Goal: Answer question/provide support: Share knowledge or assist other users

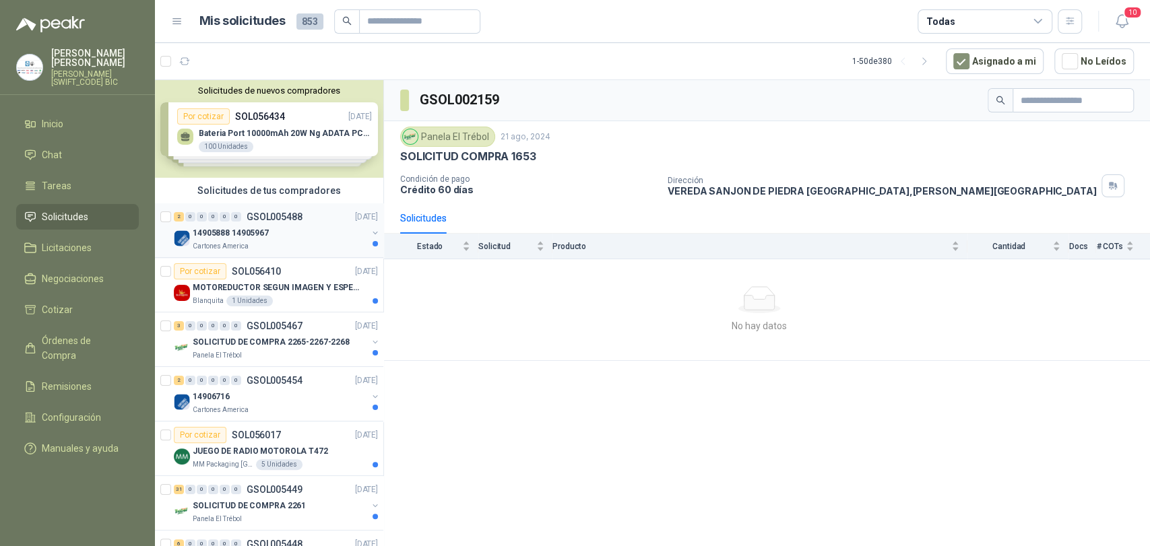
click at [252, 237] on p "14905888 14905967" at bounding box center [231, 233] width 76 height 13
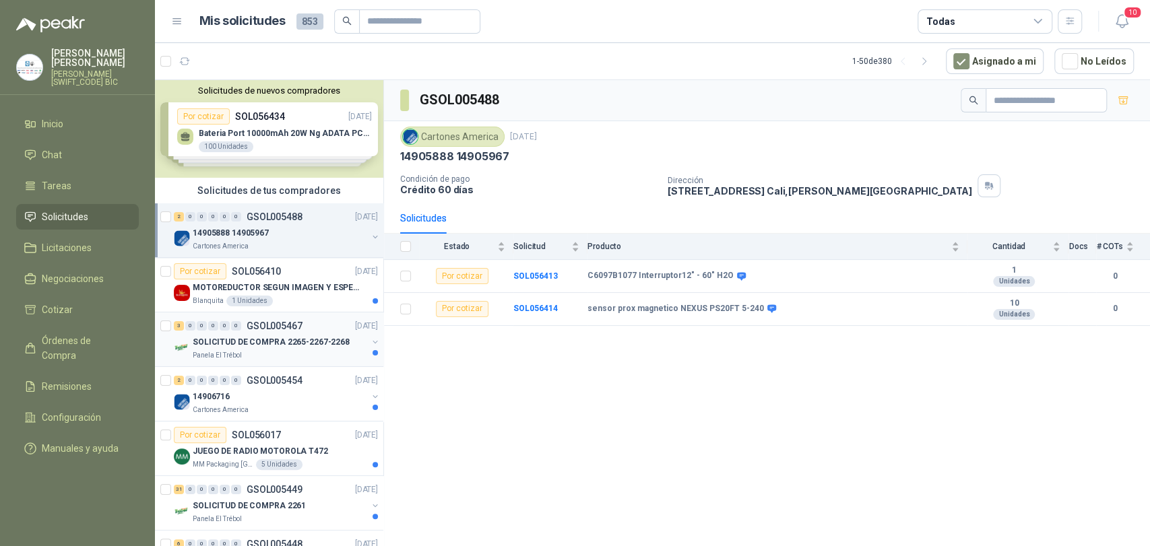
click at [233, 343] on p "SOLICITUD DE COMPRA 2265-2267-2268" at bounding box center [271, 342] width 157 height 13
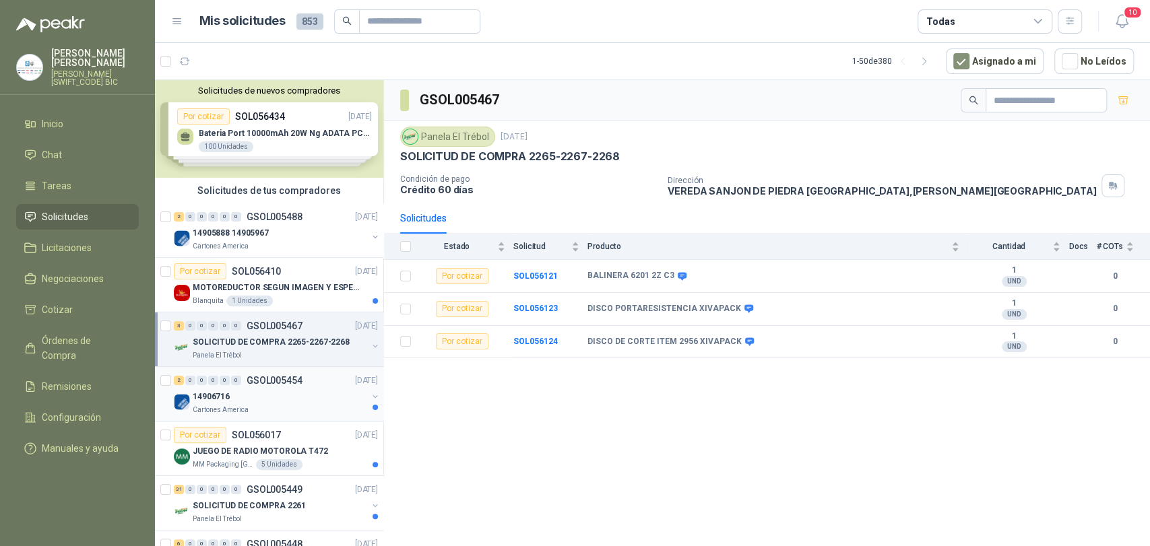
click at [296, 420] on div "2 0 0 0 0 0 GSOL005454 [DATE] 14906716 Cartones America" at bounding box center [269, 394] width 228 height 55
click at [299, 390] on div "14906716" at bounding box center [280, 397] width 174 height 16
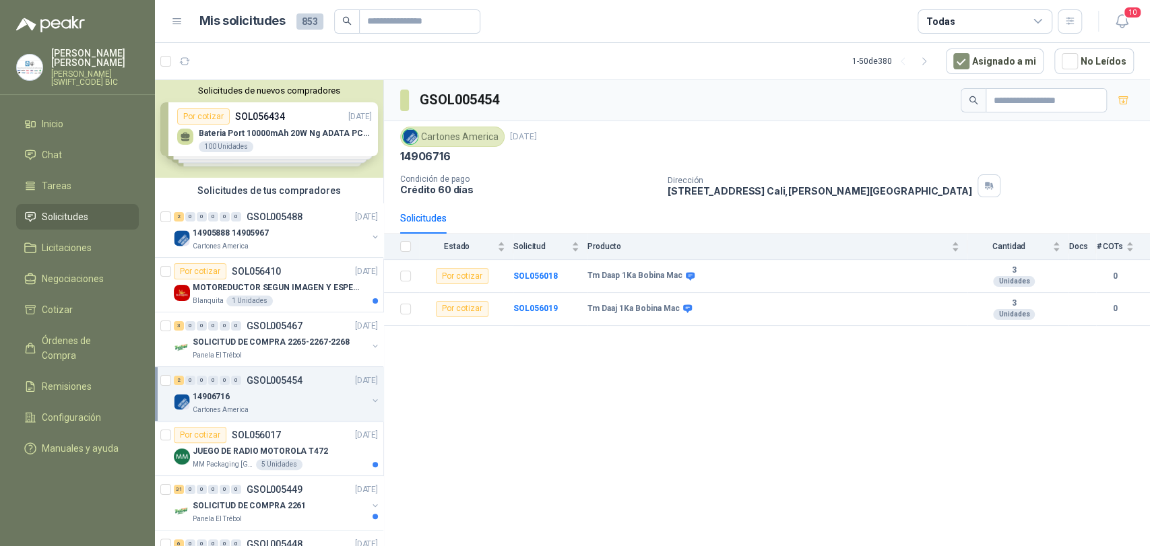
scroll to position [141, 0]
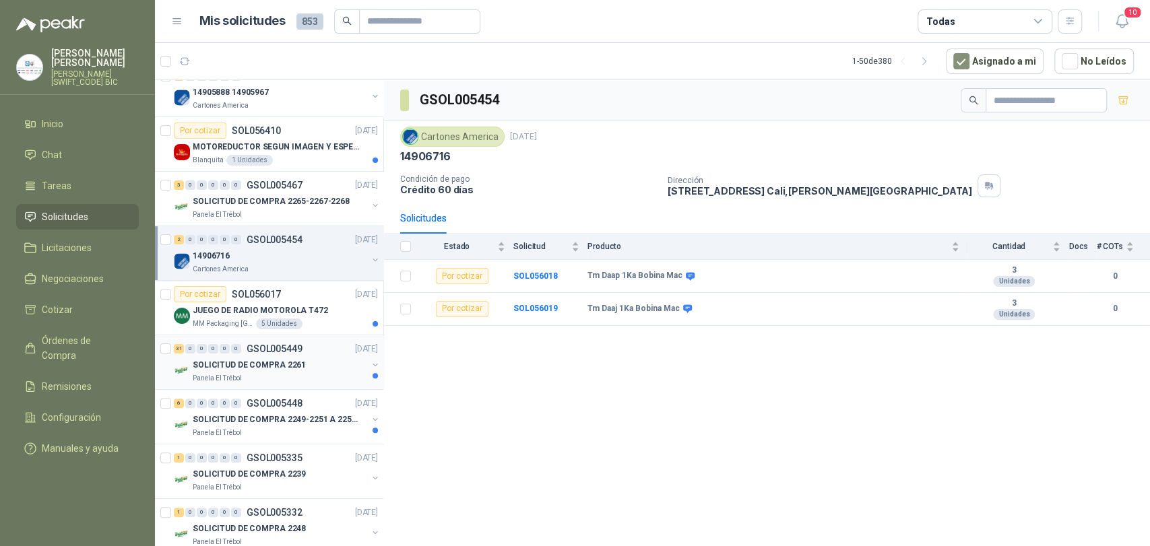
click at [267, 347] on p "GSOL005449" at bounding box center [275, 348] width 56 height 9
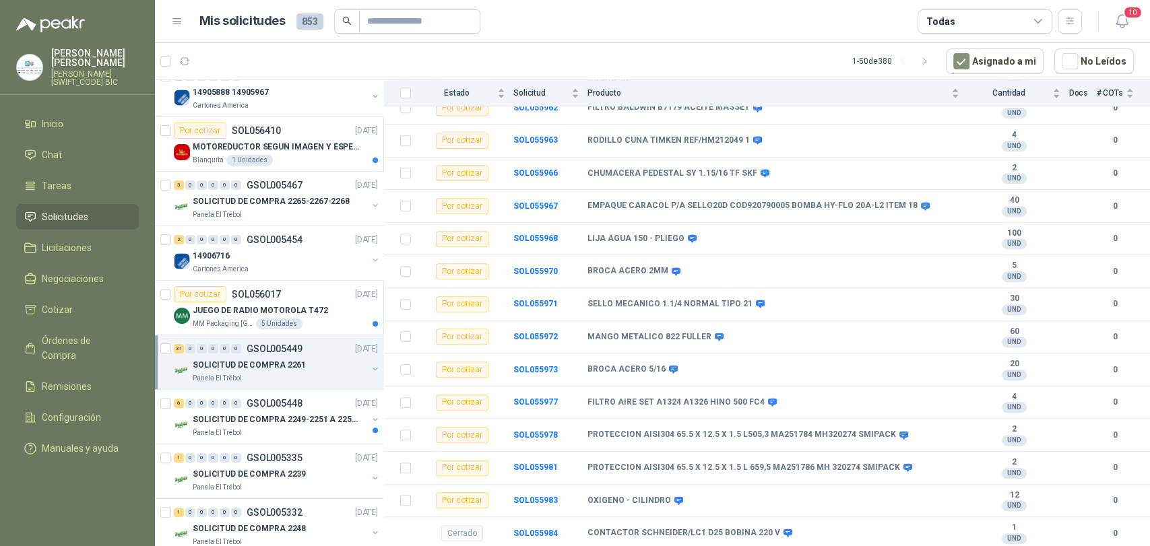
scroll to position [392, 0]
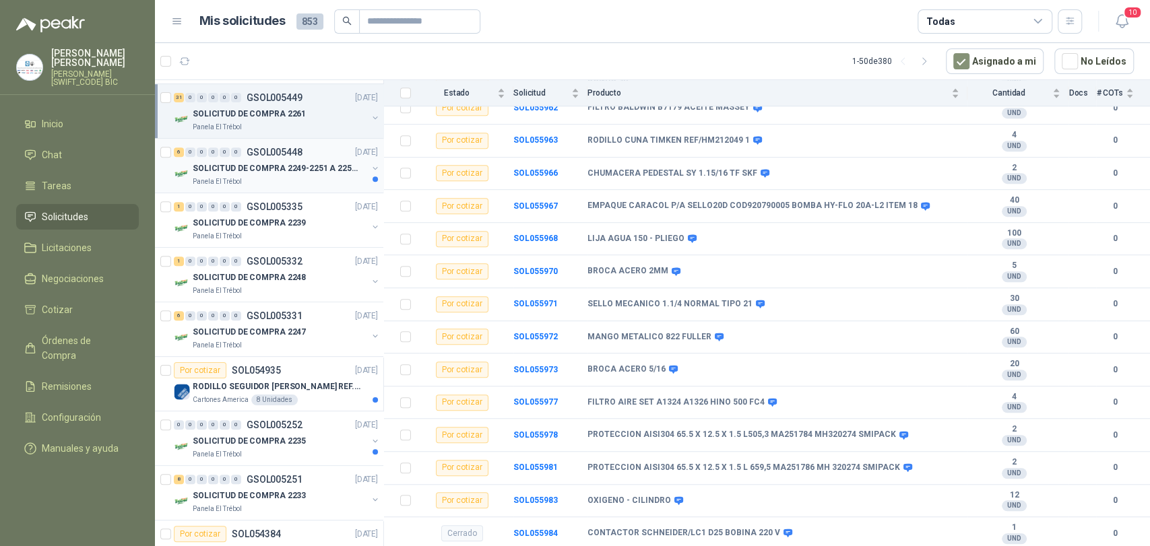
click at [304, 164] on p "SOLICITUD DE COMPRA 2249-2251 A 2256-2258 Y 2262" at bounding box center [277, 168] width 168 height 13
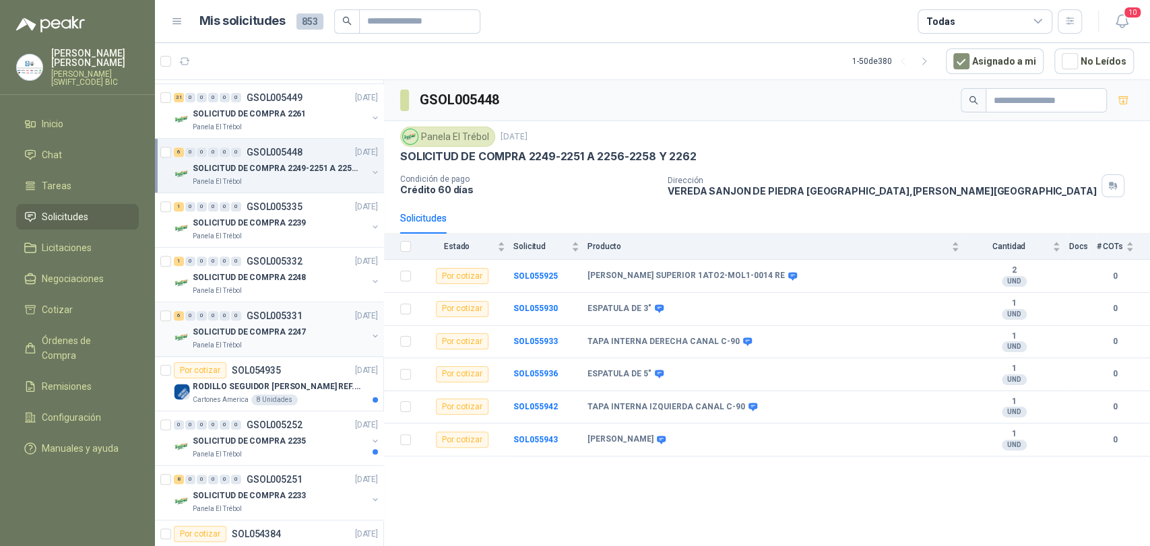
click at [277, 334] on p "SOLICITUD DE COMPRA 2247" at bounding box center [249, 332] width 113 height 13
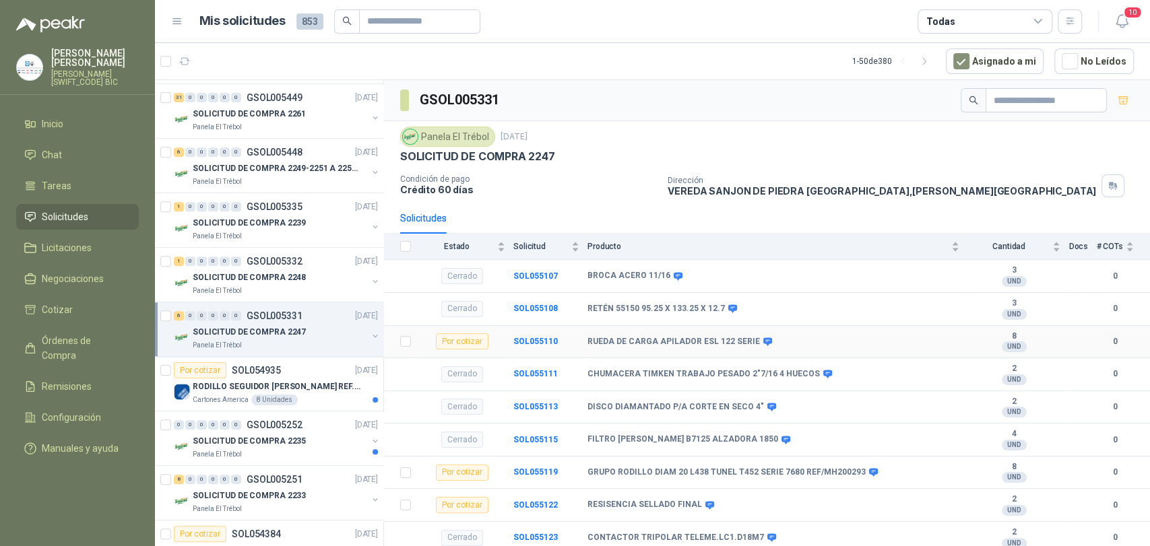
scroll to position [534, 0]
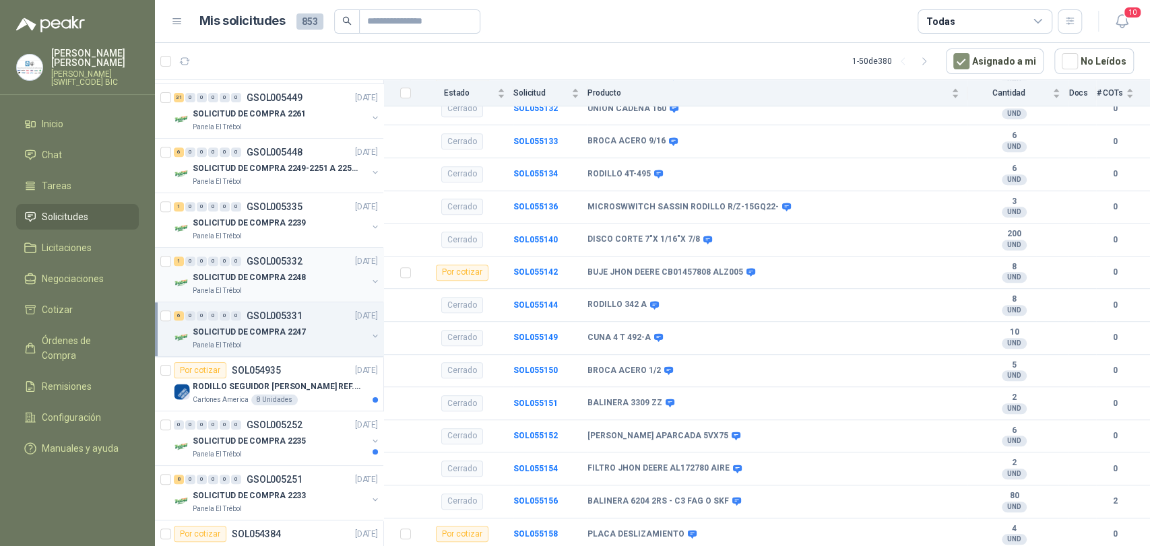
click at [249, 263] on p "GSOL005332" at bounding box center [275, 261] width 56 height 9
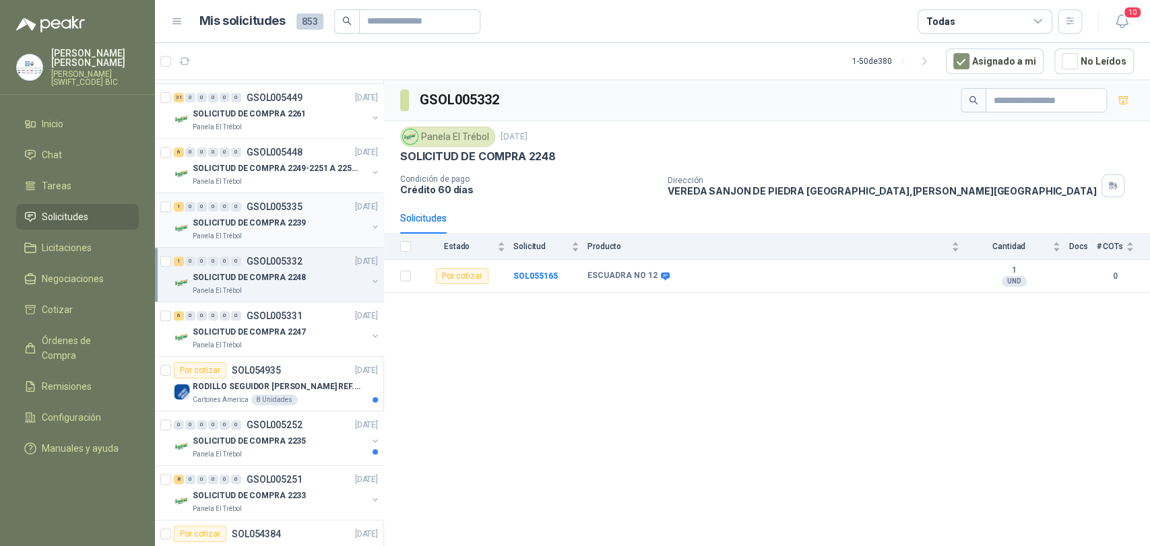
click at [244, 227] on p "SOLICITUD DE COMPRA 2239" at bounding box center [249, 223] width 113 height 13
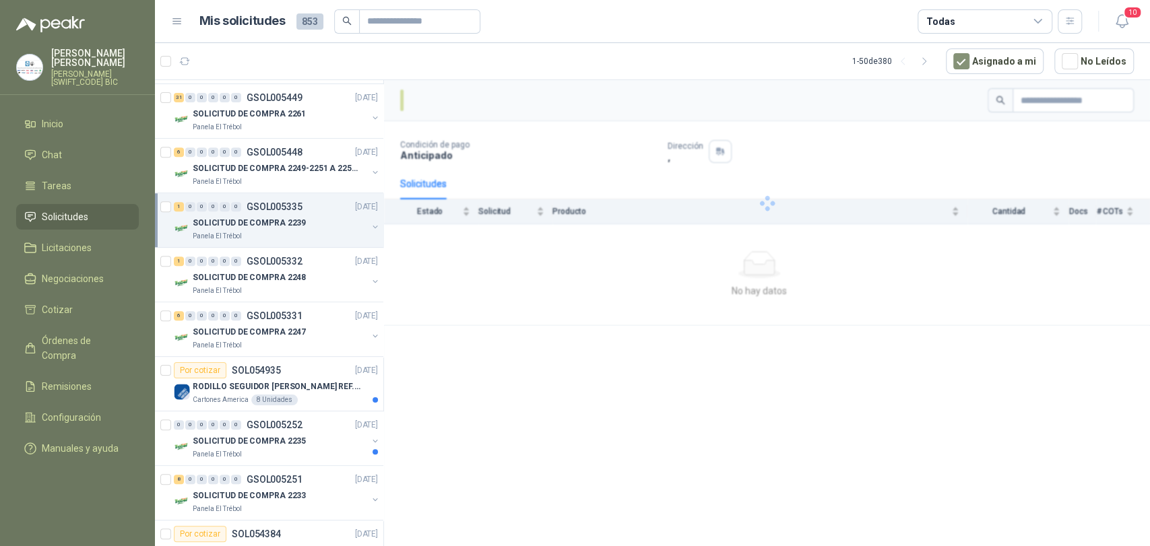
click at [265, 220] on p "SOLICITUD DE COMPRA 2239" at bounding box center [249, 223] width 113 height 13
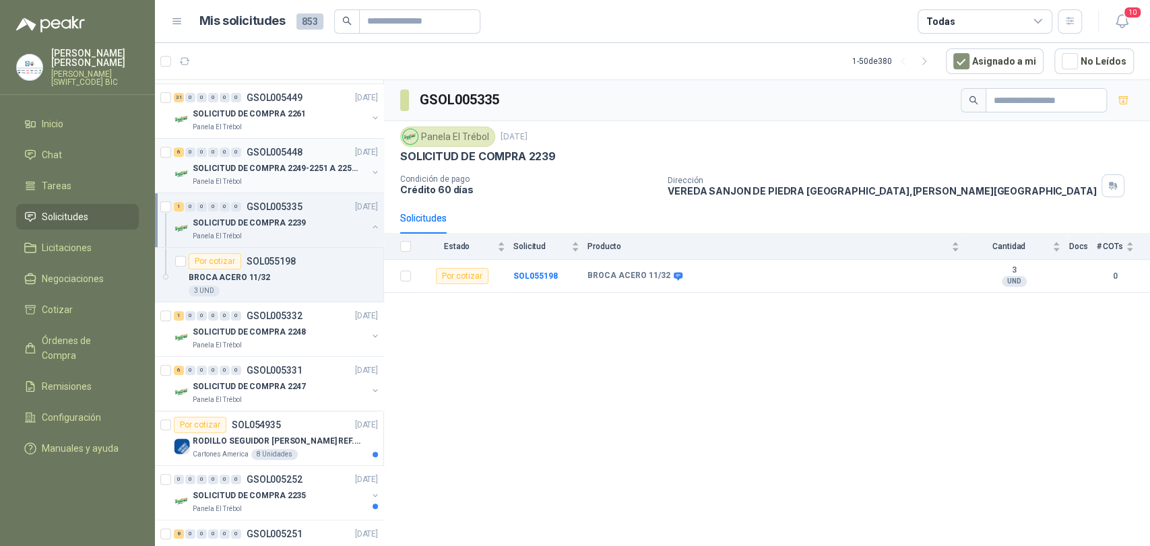
click at [274, 165] on p "SOLICITUD DE COMPRA 2249-2251 A 2256-2258 Y 2262" at bounding box center [277, 168] width 168 height 13
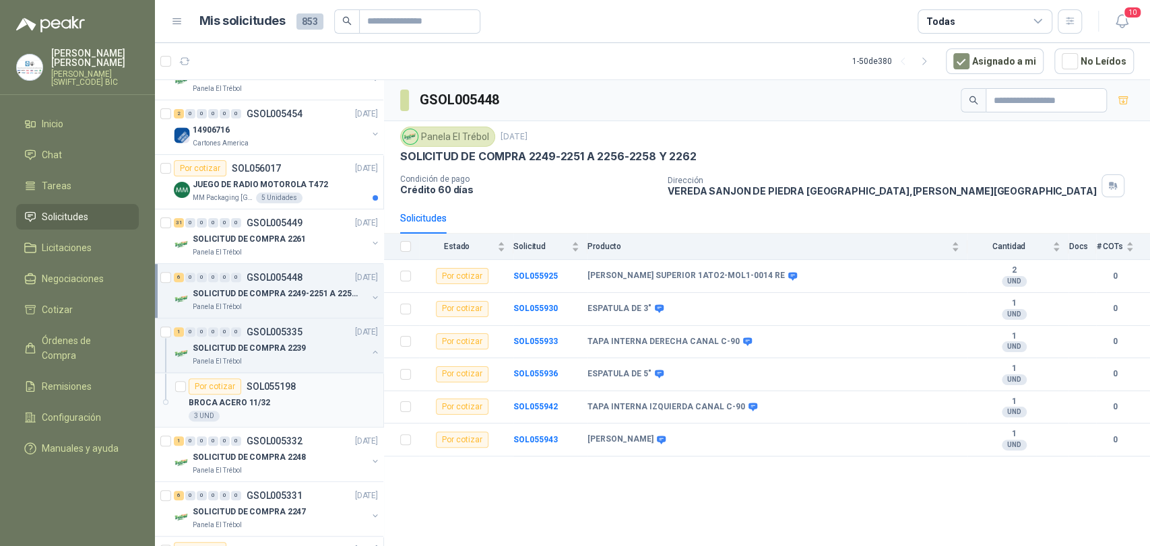
scroll to position [266, 0]
click at [284, 234] on p "SOLICITUD DE COMPRA 2261" at bounding box center [249, 240] width 113 height 13
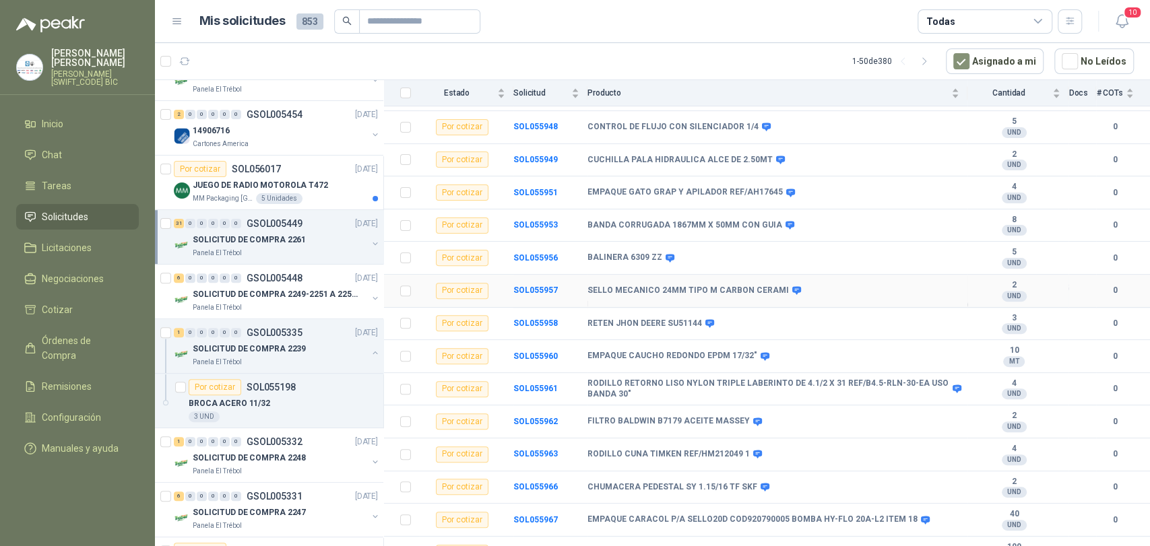
scroll to position [334, 0]
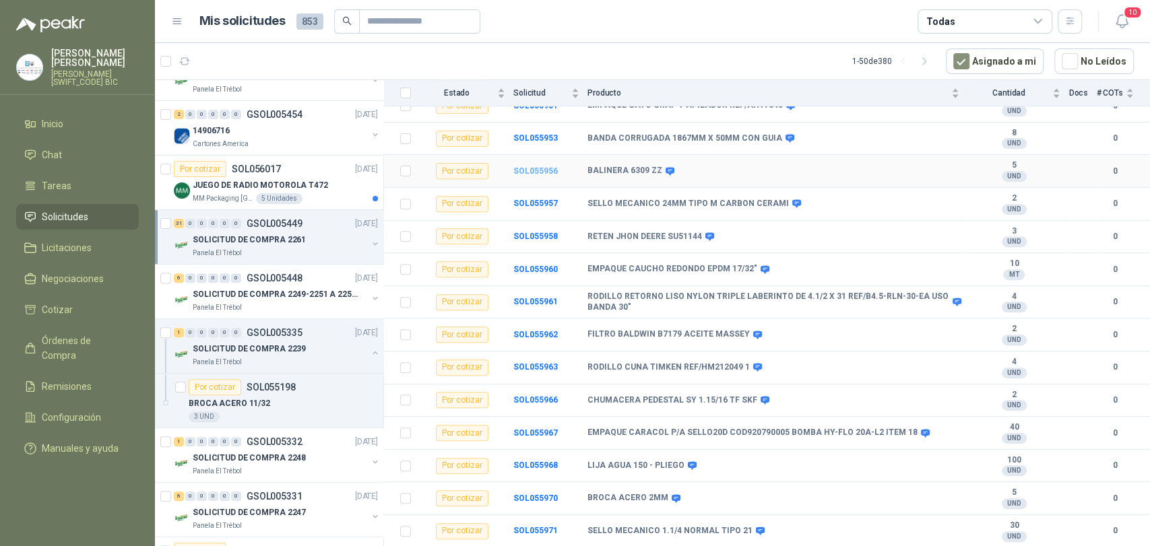
click at [544, 174] on b "SOL055956" at bounding box center [535, 170] width 44 height 9
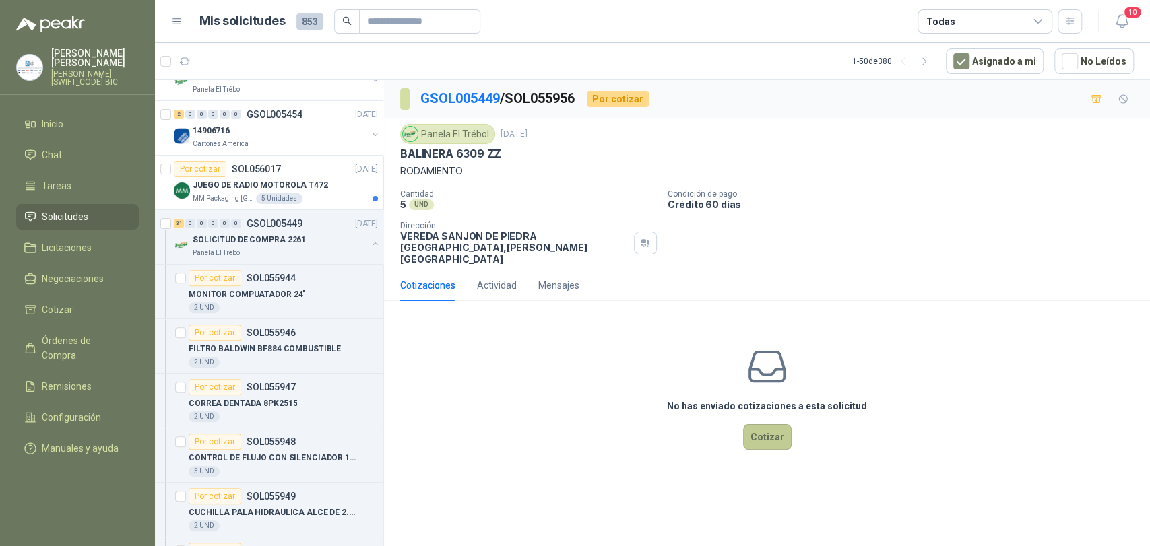
click at [747, 427] on button "Cotizar" at bounding box center [767, 437] width 48 height 26
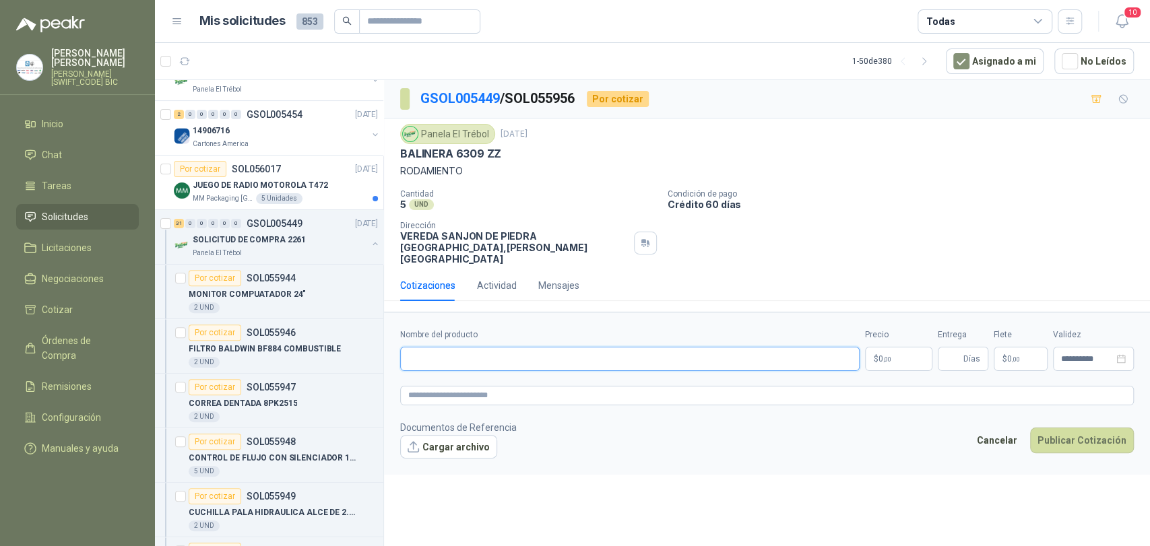
click at [525, 352] on input "Nombre del producto" at bounding box center [629, 359] width 459 height 24
type input "**********"
click at [878, 355] on span "0 ,00" at bounding box center [884, 359] width 13 height 8
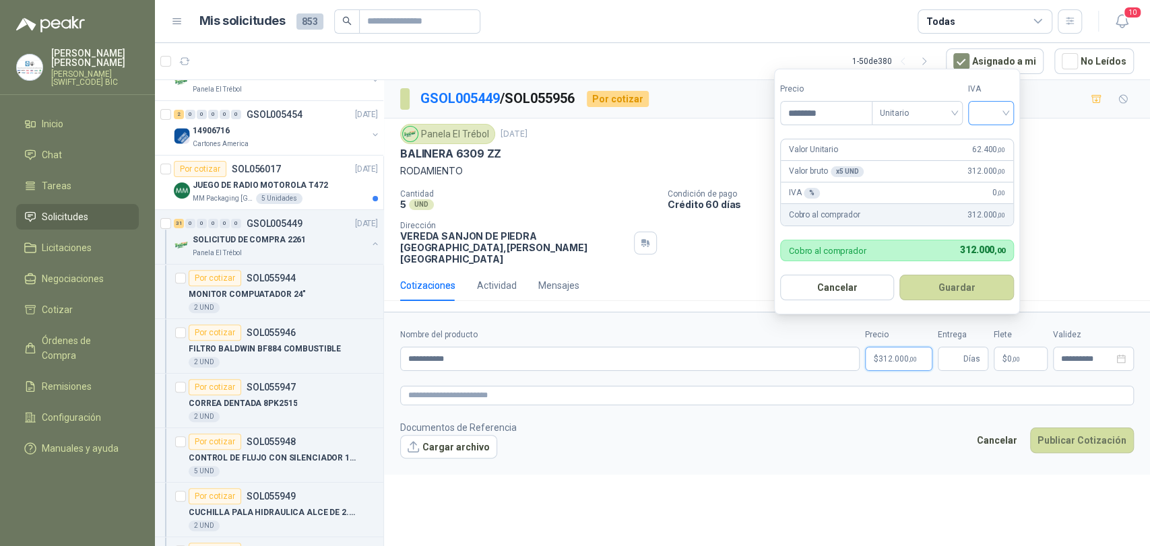
type input "********"
click at [1006, 117] on input "search" at bounding box center [991, 112] width 30 height 20
click at [989, 152] on div "5%" at bounding box center [993, 163] width 41 height 22
click at [989, 123] on span at bounding box center [994, 113] width 30 height 23
click at [991, 138] on div "19%" at bounding box center [993, 140] width 25 height 15
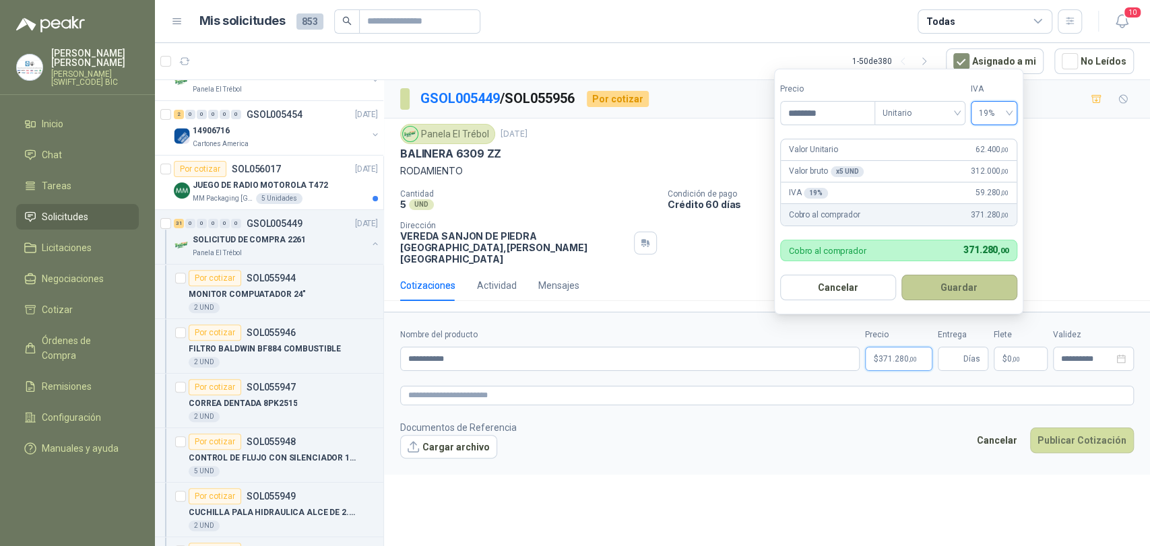
click at [965, 286] on button "Guardar" at bounding box center [959, 288] width 116 height 26
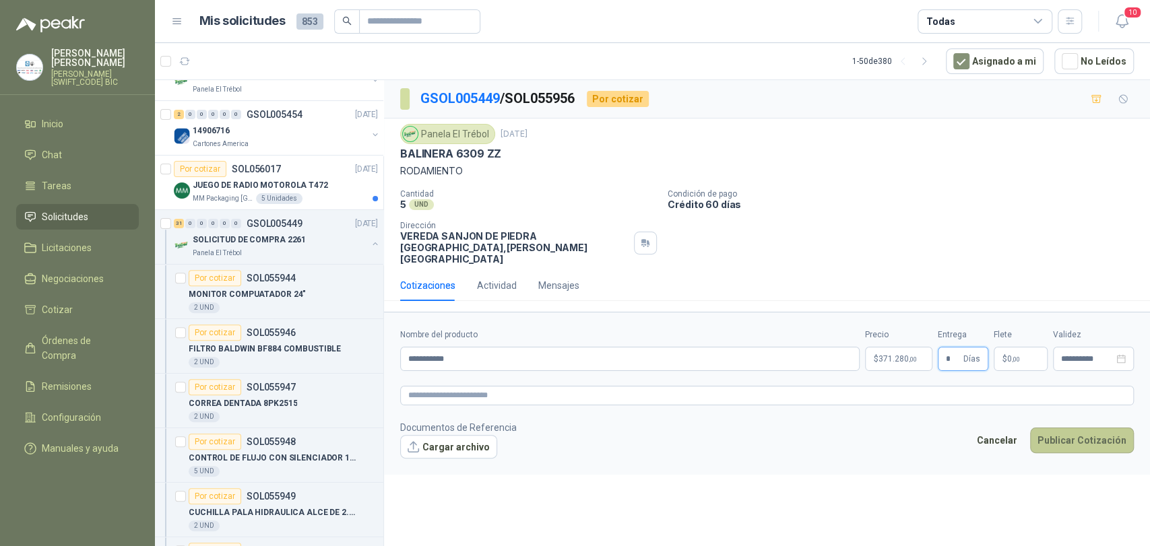
type input "*"
click at [1064, 436] on button "Publicar Cotización" at bounding box center [1082, 441] width 104 height 26
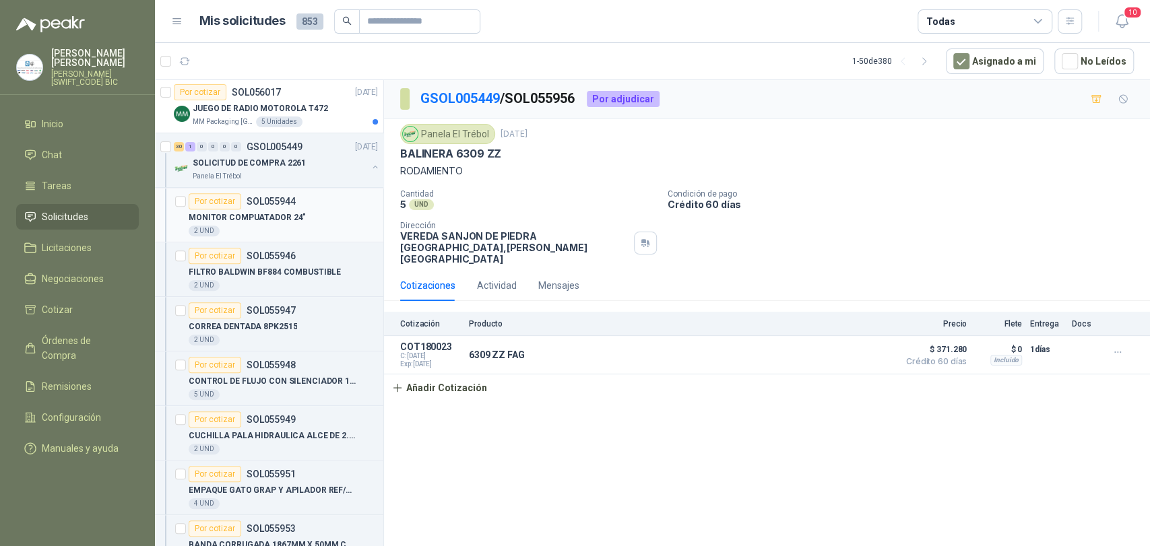
scroll to position [344, 0]
click at [275, 331] on div "CORREA DENTADA 8PK2515" at bounding box center [283, 326] width 189 height 16
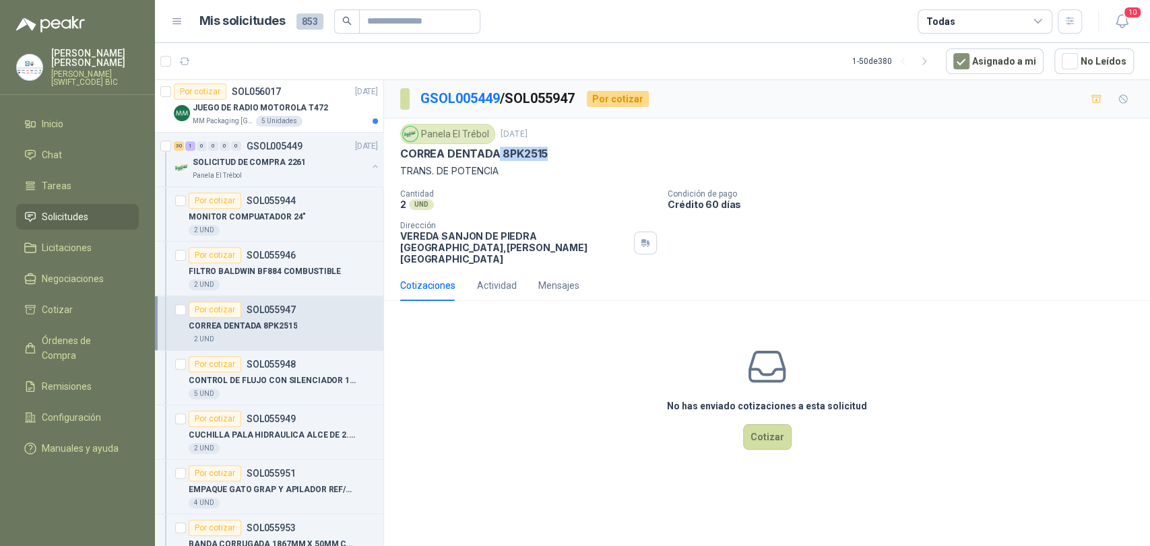
drag, startPoint x: 547, startPoint y: 152, endPoint x: 499, endPoint y: 158, distance: 48.2
click at [499, 158] on div "CORREA DENTADA 8PK2515" at bounding box center [766, 154] width 733 height 14
copy p "8PK2515"
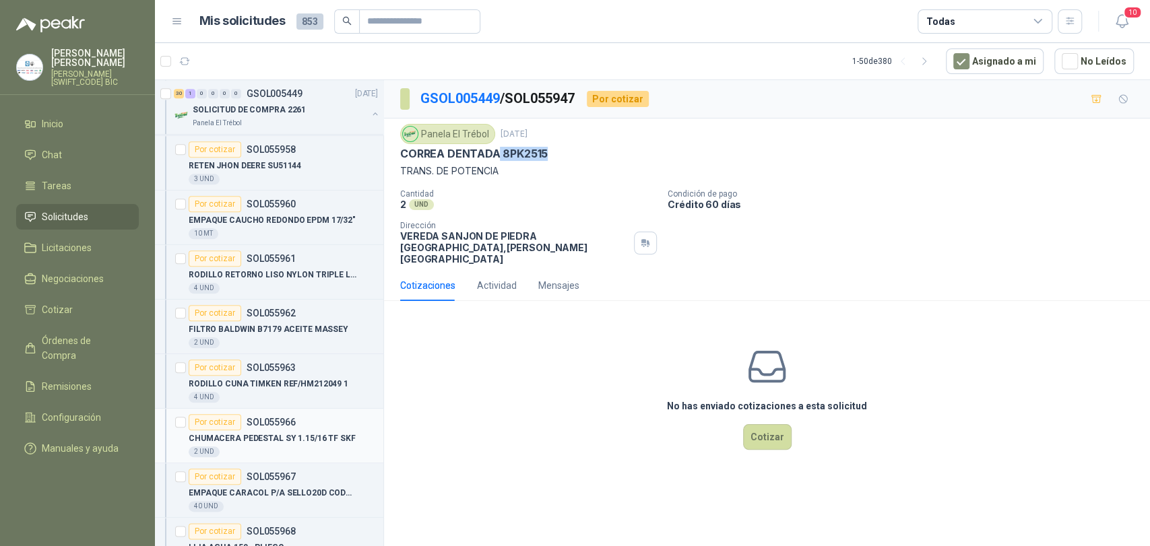
scroll to position [963, 0]
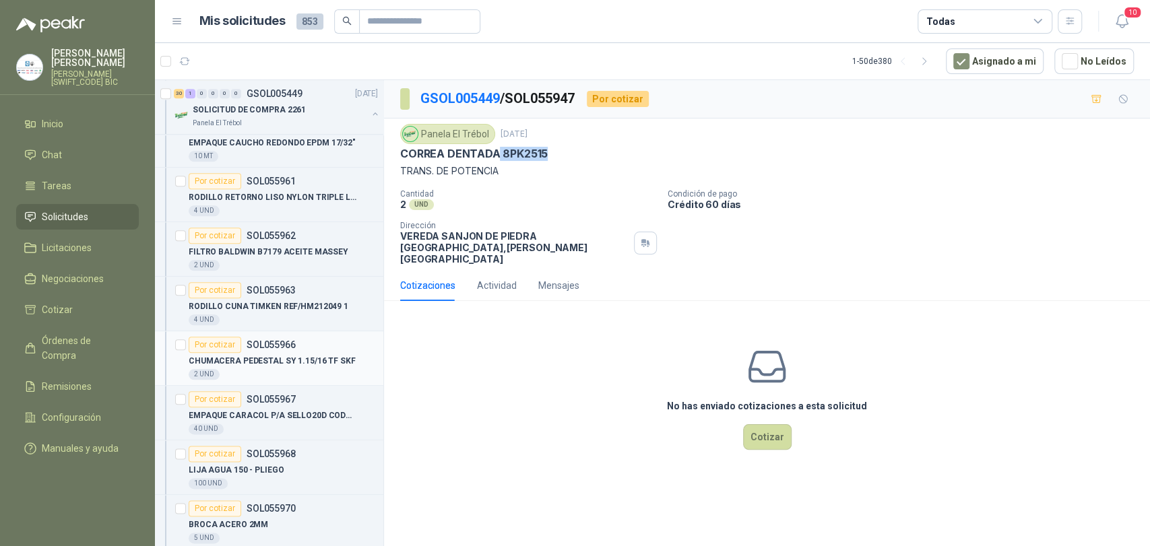
click at [315, 355] on p "CHUMACERA PEDESTAL SY 1.15/16 TF SKF" at bounding box center [272, 361] width 167 height 13
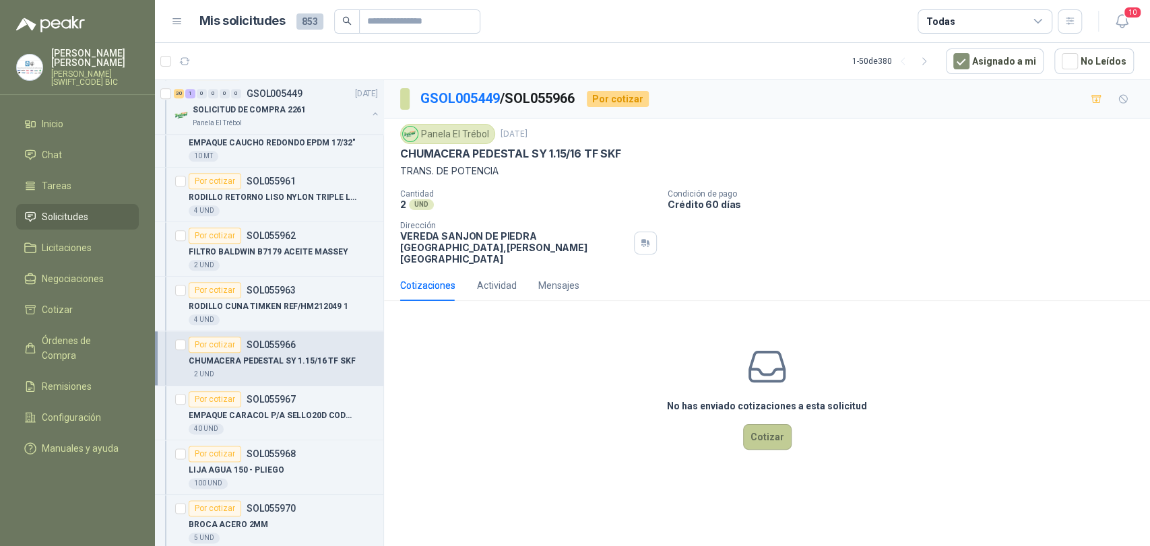
click at [766, 424] on button "Cotizar" at bounding box center [767, 437] width 48 height 26
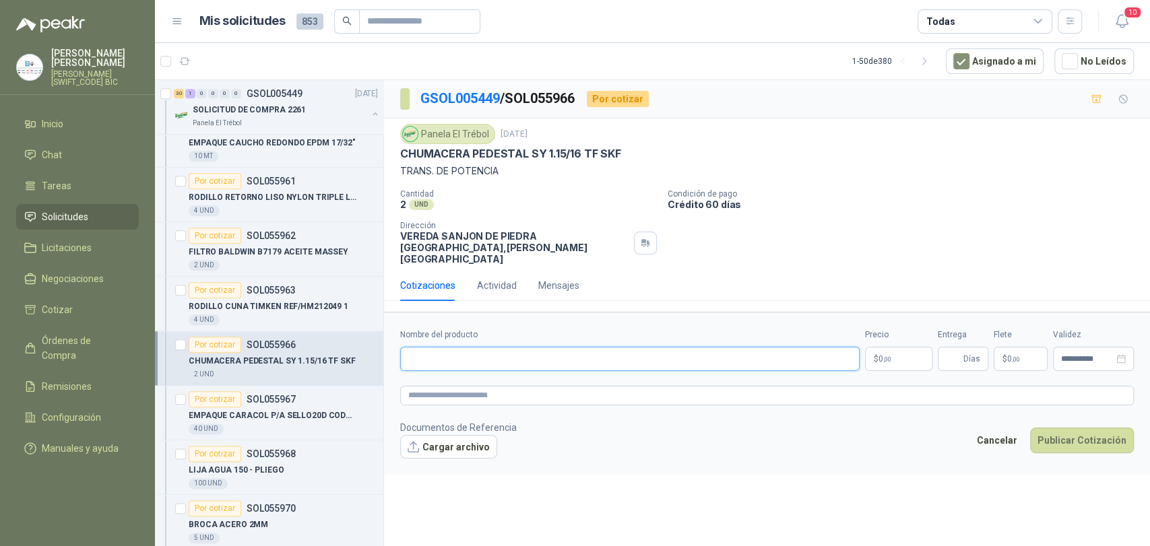
click at [791, 351] on input "Nombre del producto" at bounding box center [629, 359] width 459 height 24
type input "*"
type input "**********"
click at [901, 357] on p "$ 0 ,00" at bounding box center [898, 359] width 67 height 24
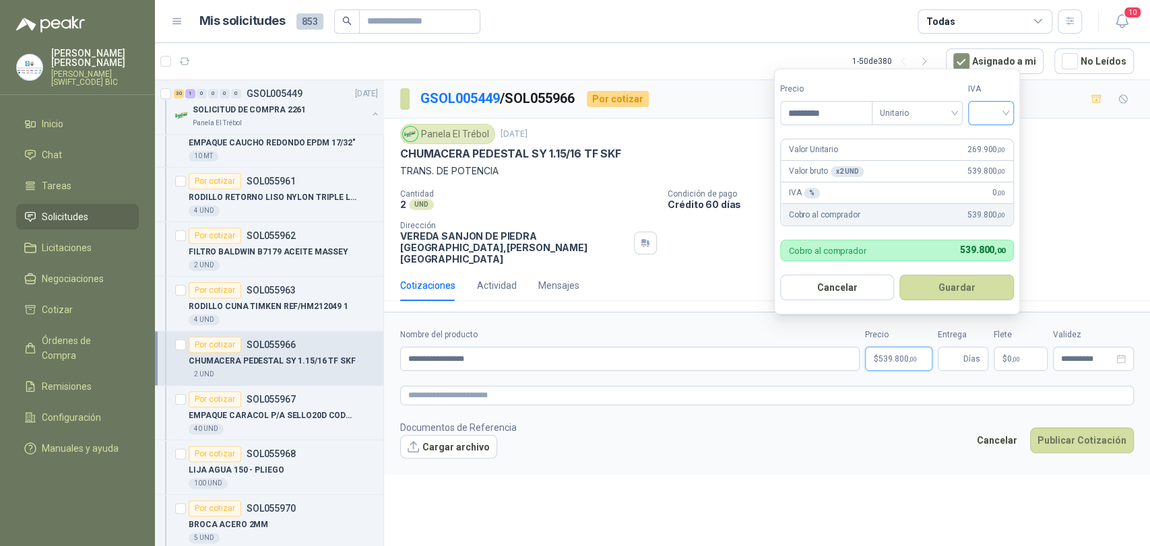
type input "*********"
click at [984, 110] on input "search" at bounding box center [991, 112] width 30 height 20
click at [994, 144] on div "19%" at bounding box center [993, 140] width 25 height 15
click at [977, 282] on button "Guardar" at bounding box center [959, 288] width 116 height 26
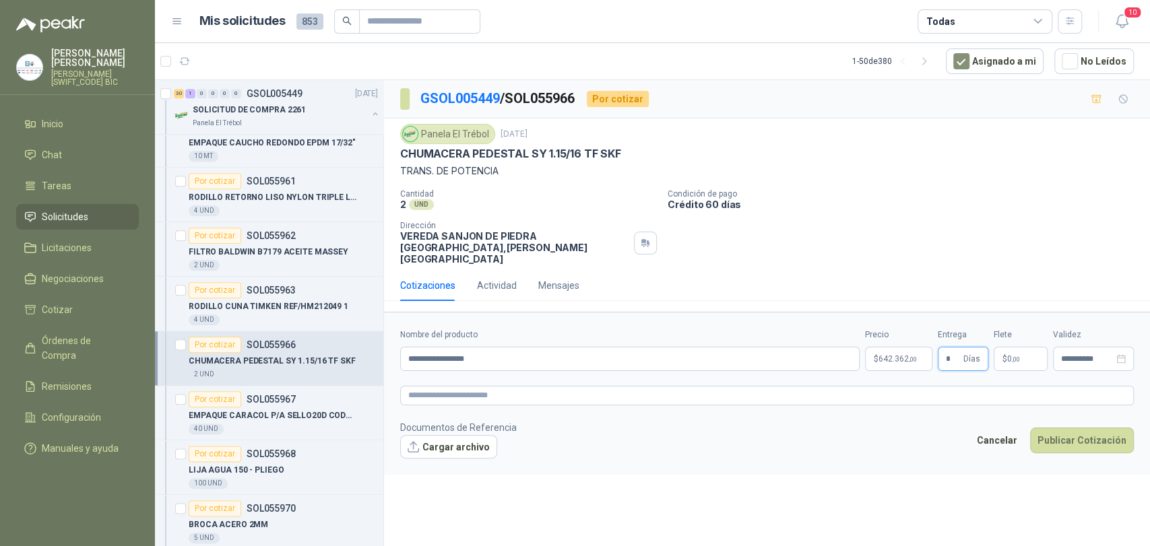
type input "*"
click at [998, 347] on p "$ 0 ,00" at bounding box center [1020, 359] width 54 height 24
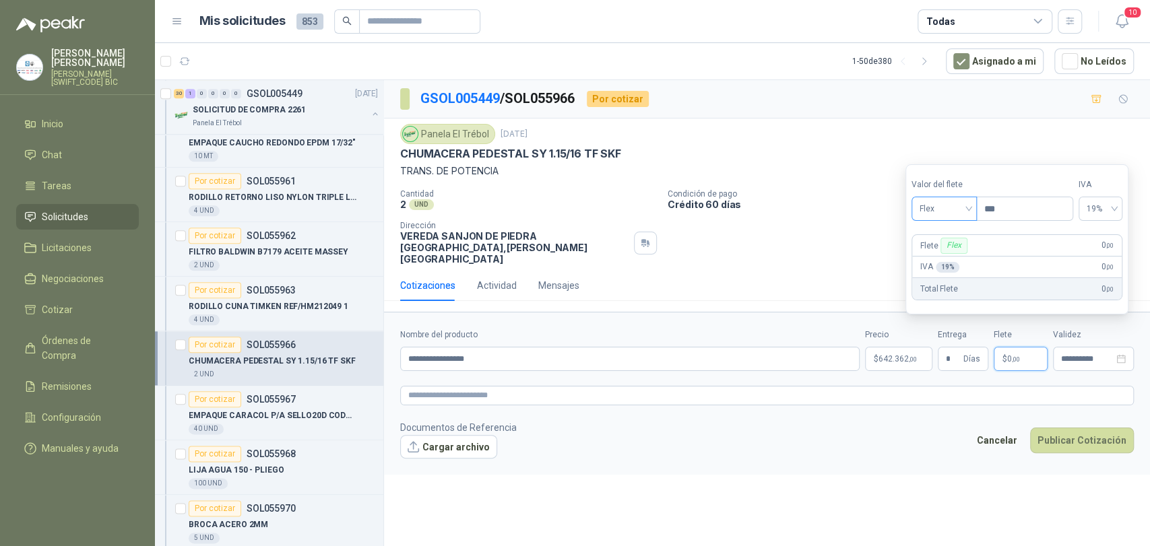
click at [948, 212] on span "Flex" at bounding box center [943, 209] width 49 height 20
click at [952, 259] on div "Incluido" at bounding box center [945, 258] width 47 height 15
click at [1055, 428] on button "Publicar Cotización" at bounding box center [1082, 441] width 104 height 26
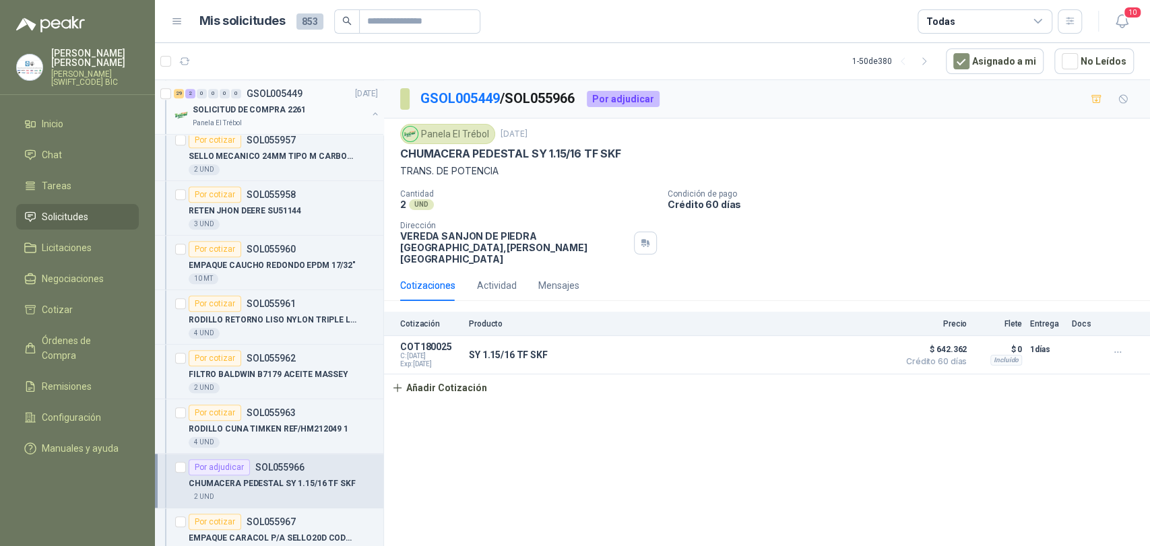
scroll to position [830, 0]
